Goal: Information Seeking & Learning: Learn about a topic

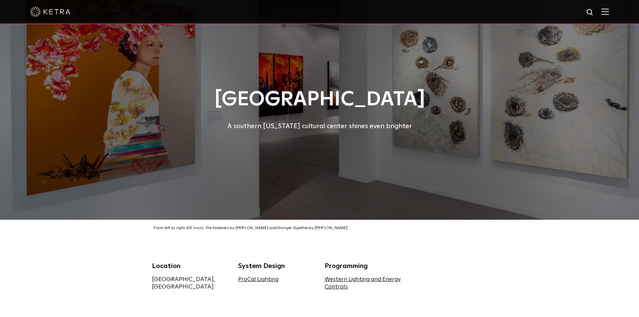
click at [37, 16] on img at bounding box center [50, 12] width 40 height 10
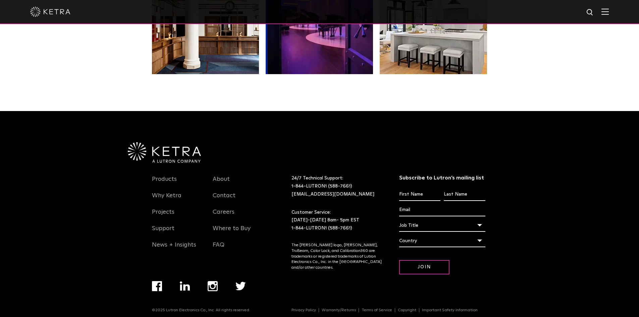
scroll to position [1412, 0]
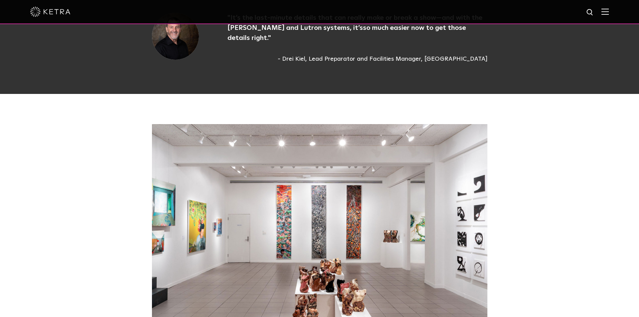
scroll to position [1477, 0]
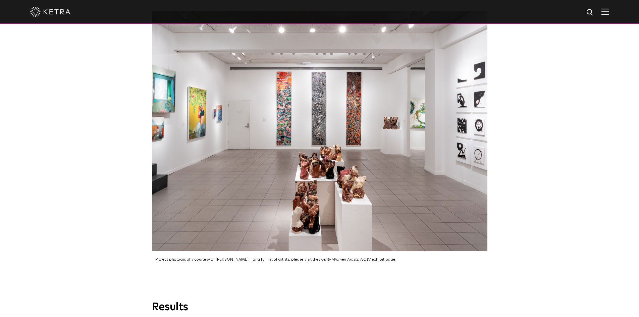
click at [80, 138] on div "Project photography courtesy of OMA. For a full list of artists, please visit t…" at bounding box center [319, 141] width 639 height 320
